Goal: Information Seeking & Learning: Learn about a topic

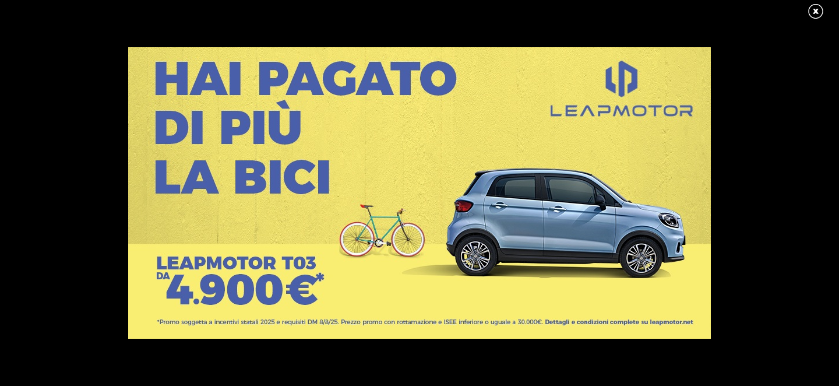
click at [819, 9] on link at bounding box center [821, 11] width 29 height 17
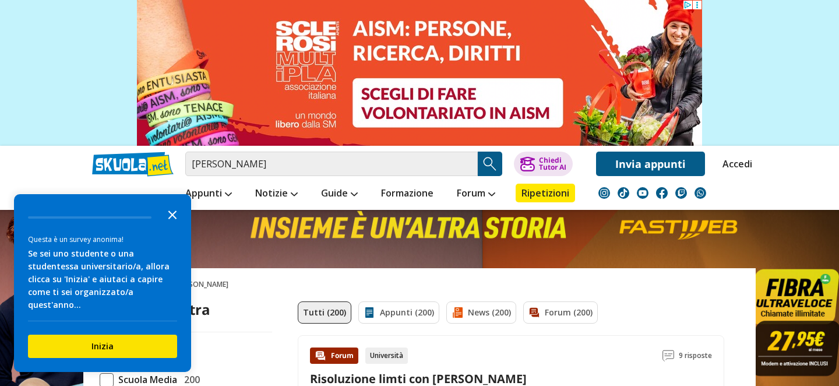
click at [171, 219] on polygon "Close the survey" at bounding box center [172, 214] width 9 height 9
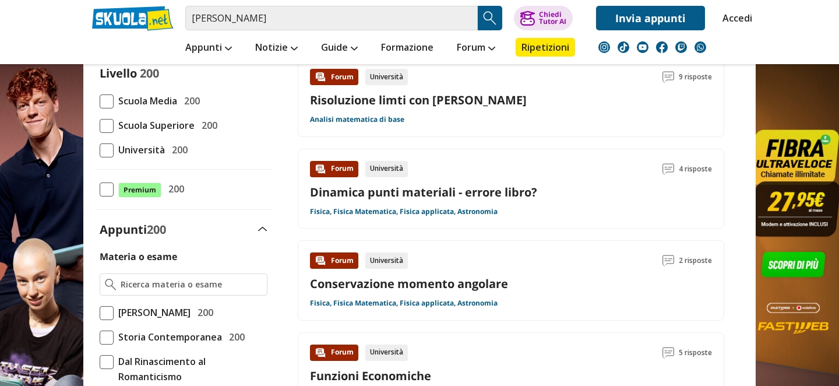
scroll to position [279, 0]
click at [108, 148] on span at bounding box center [107, 150] width 14 height 14
click at [100, 149] on input "Università 200" at bounding box center [100, 149] width 0 height 0
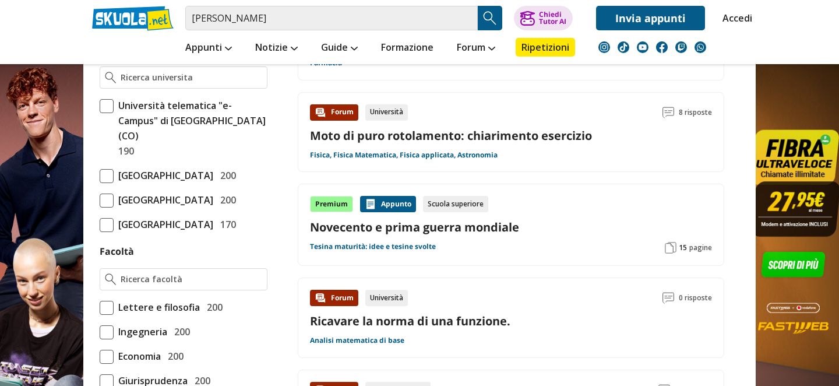
scroll to position [633, 0]
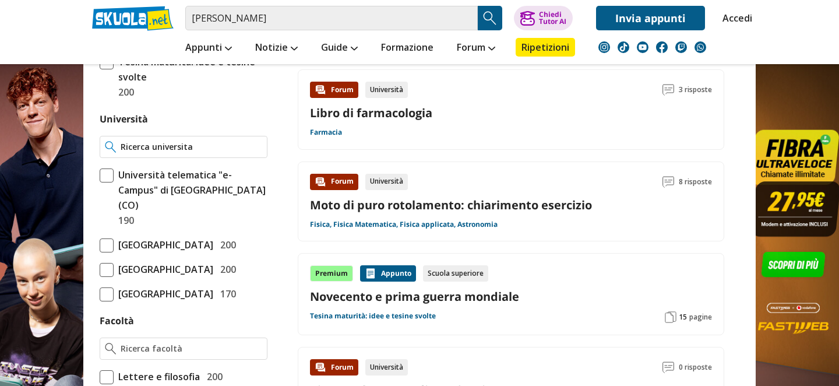
click at [185, 149] on input "Università" at bounding box center [192, 147] width 142 height 12
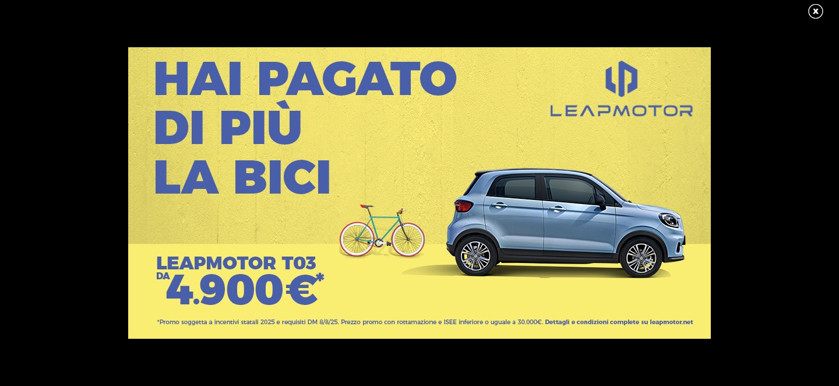
click at [818, 10] on link at bounding box center [821, 11] width 29 height 17
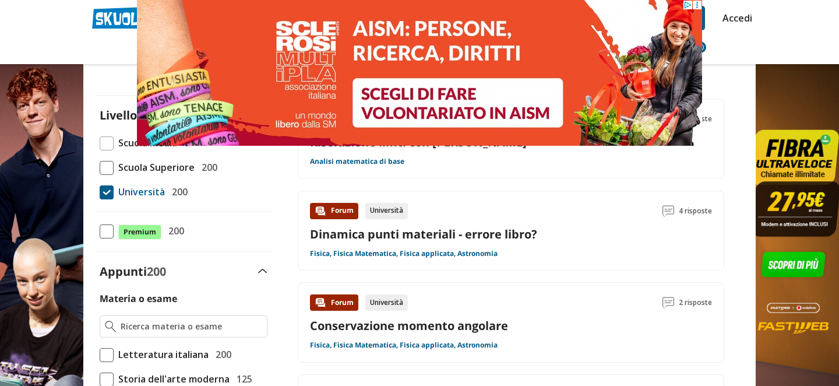
scroll to position [93, 0]
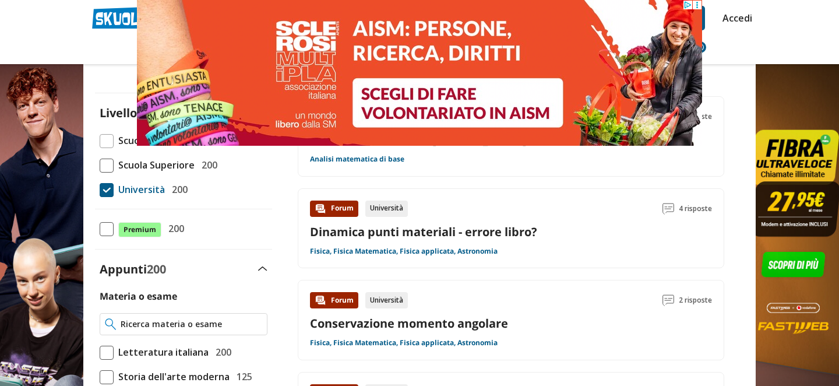
click at [158, 325] on input "Materia o esame" at bounding box center [192, 324] width 142 height 12
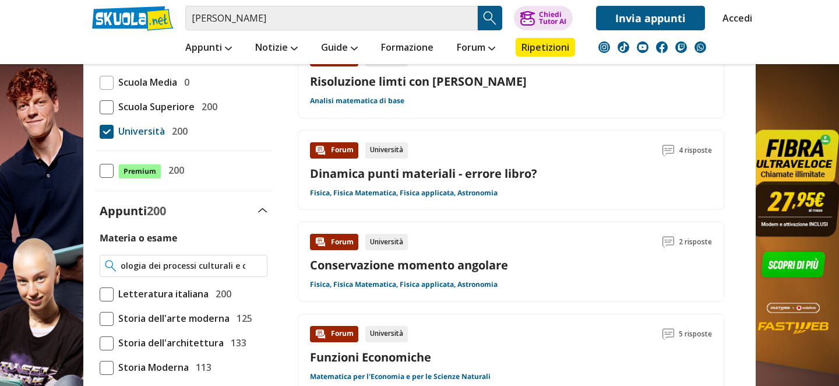
scroll to position [0, 23]
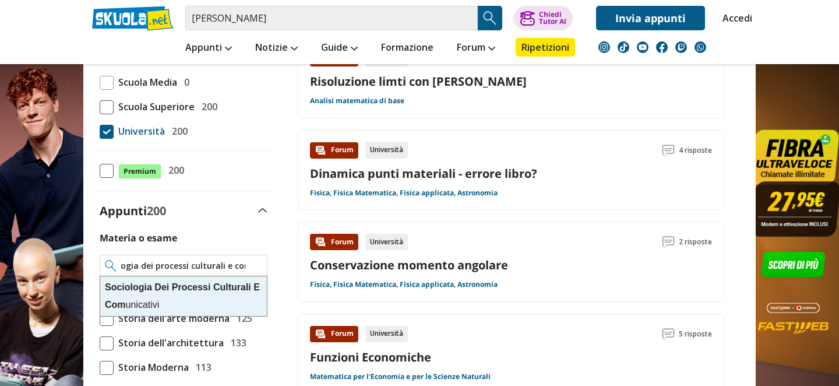
click at [146, 292] on strong "Sociologia" at bounding box center [128, 287] width 47 height 10
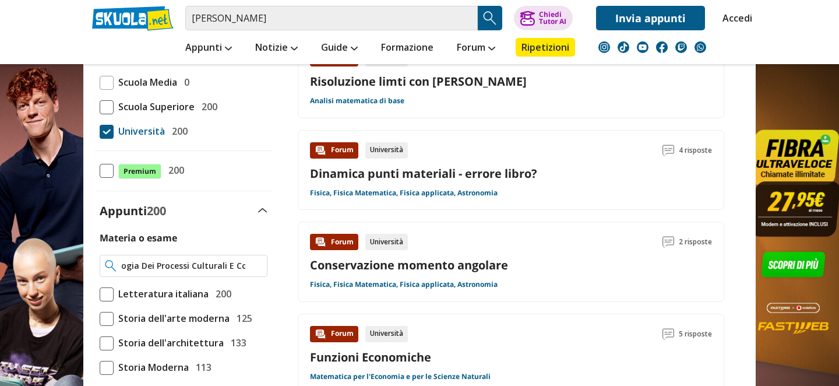
type input "Sociologia Dei Processi Culturali E Comunicativi"
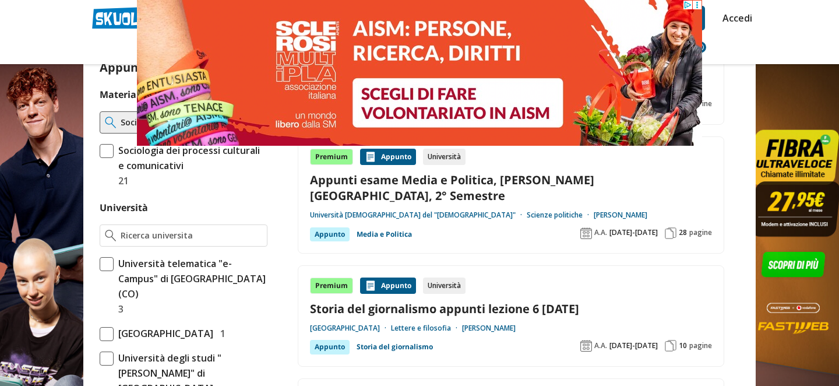
scroll to position [242, 0]
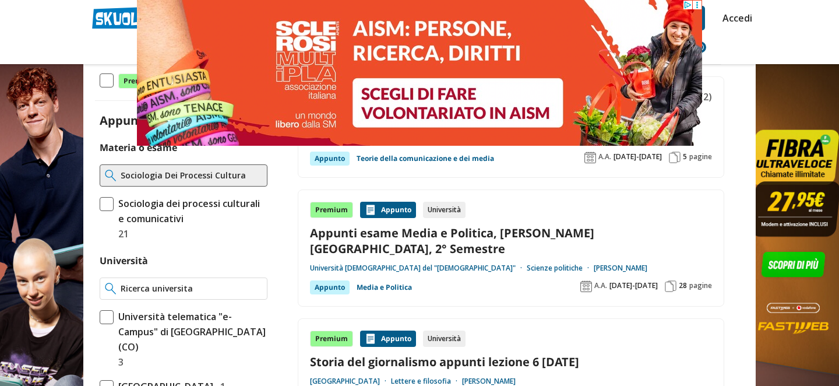
click at [158, 287] on input "Università" at bounding box center [192, 289] width 142 height 12
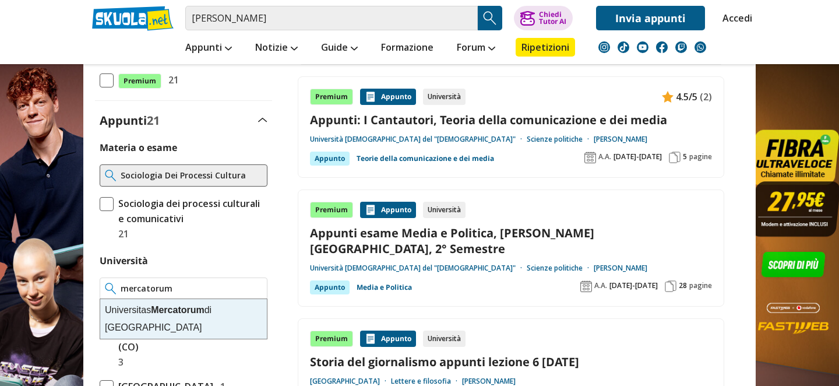
click at [161, 309] on strong "Mercatorum" at bounding box center [178, 310] width 54 height 10
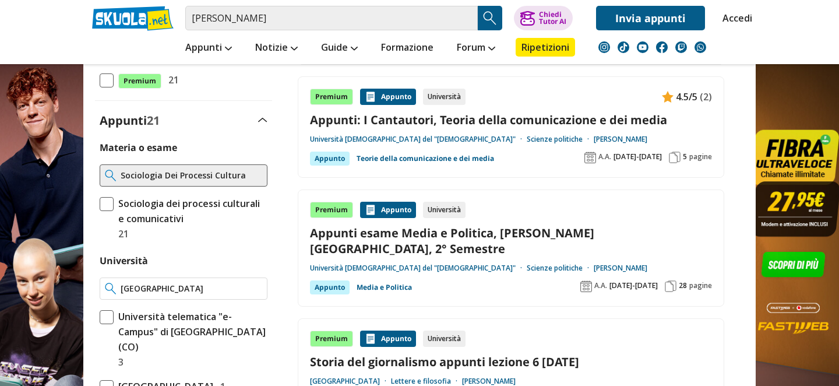
type input "[GEOGRAPHIC_DATA]"
